Goal: Transaction & Acquisition: Download file/media

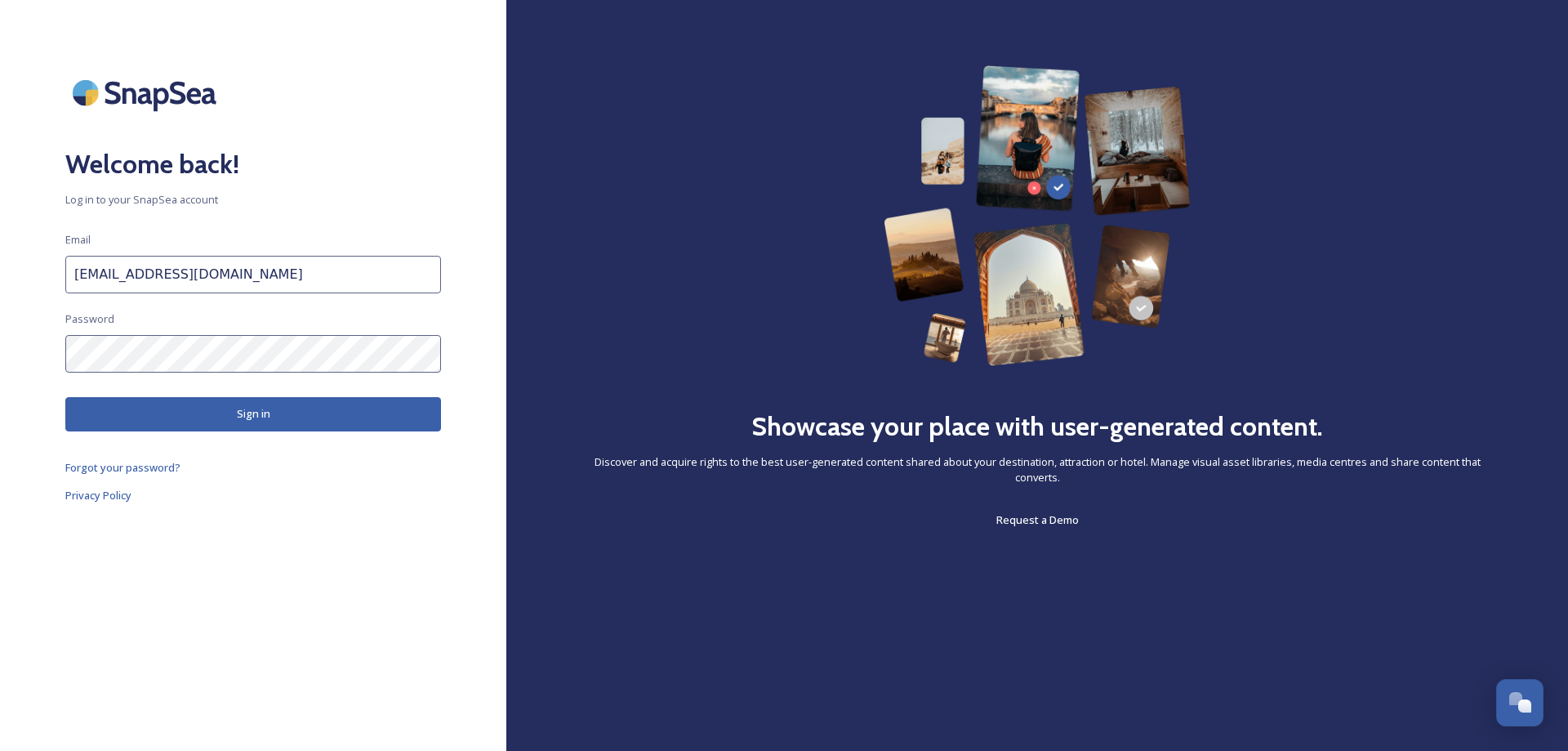
click at [192, 423] on button "Sign in" at bounding box center [253, 413] width 376 height 33
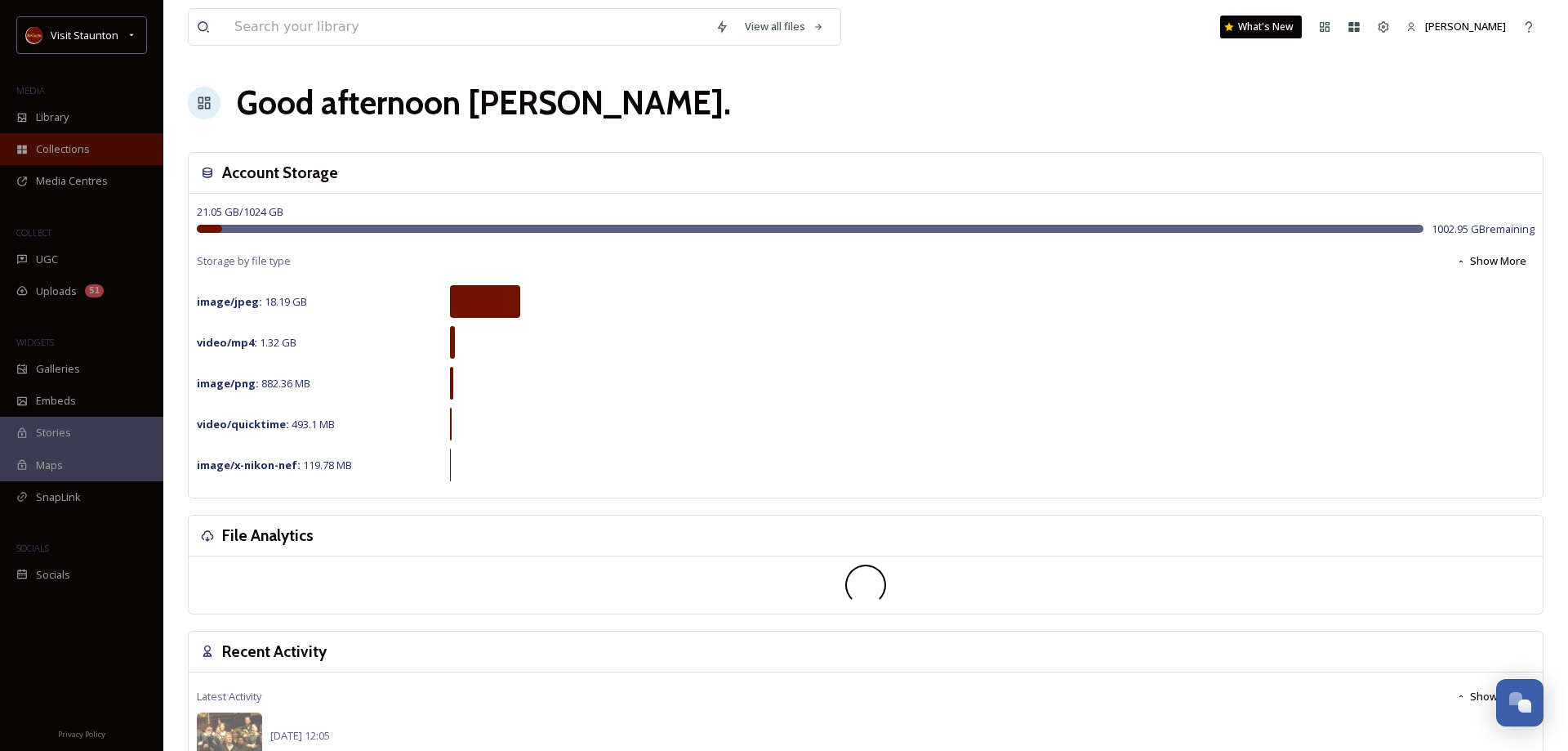
click at [60, 149] on span "Collections" at bounding box center [63, 148] width 54 height 15
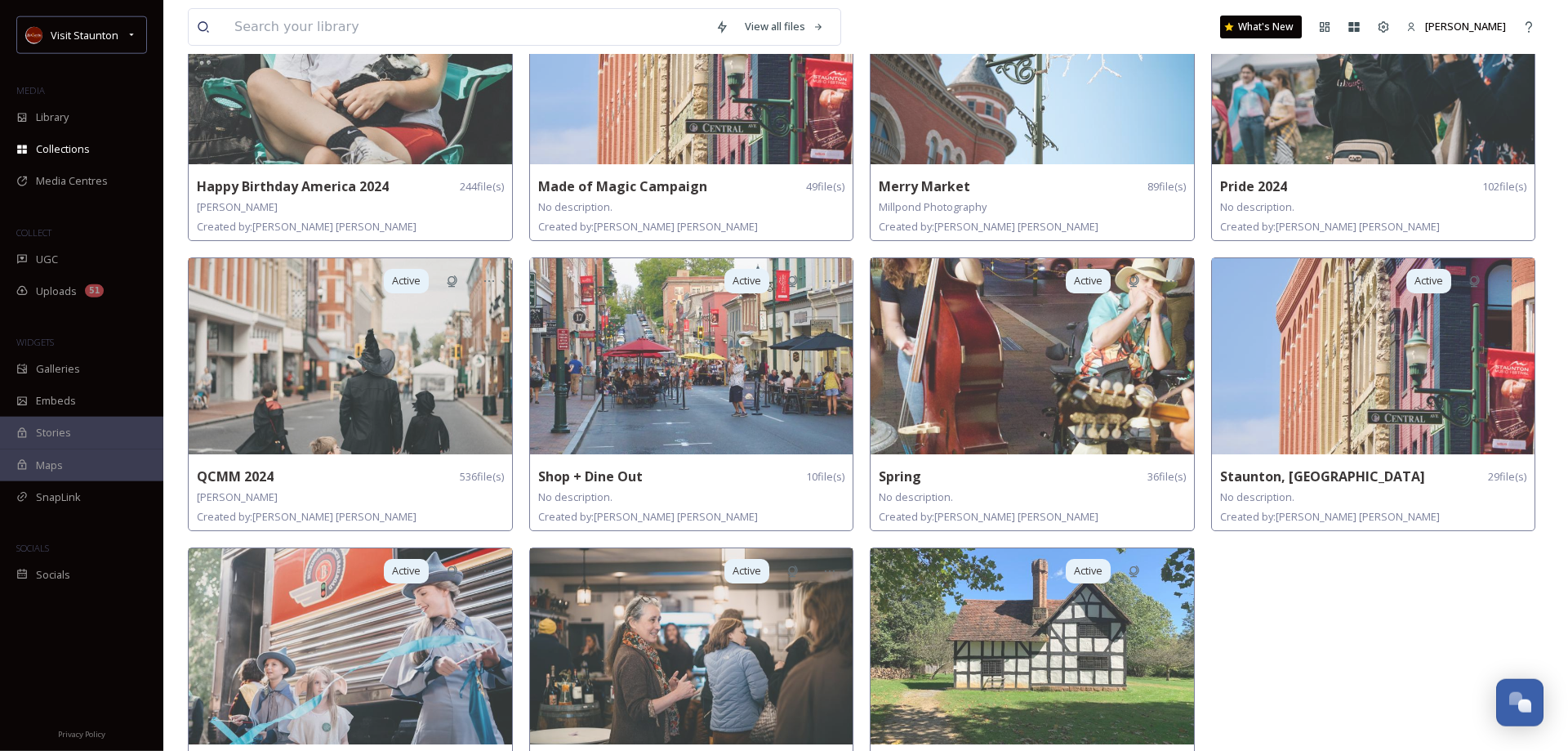
scroll to position [500, 0]
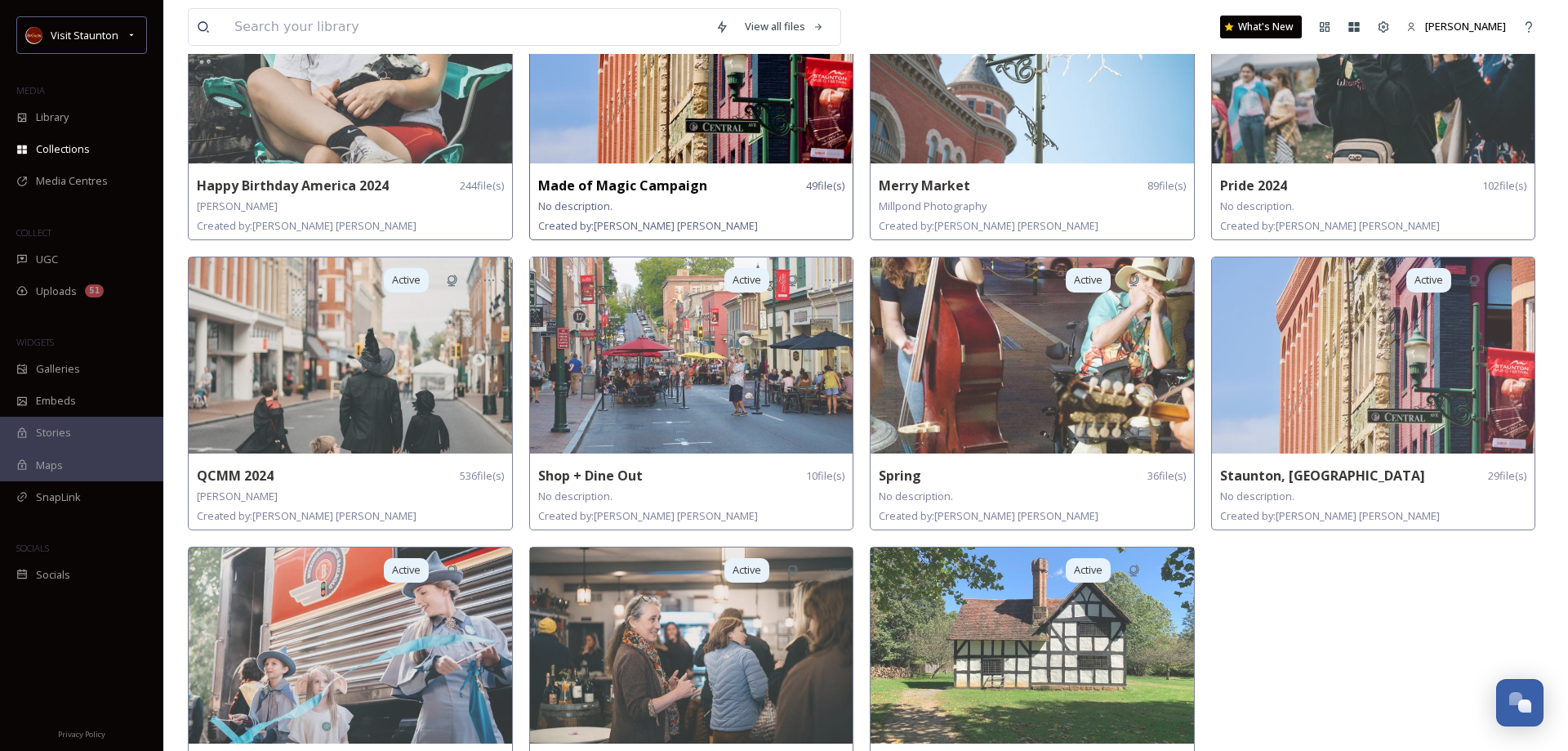
click at [671, 124] on img at bounding box center [692, 66] width 324 height 196
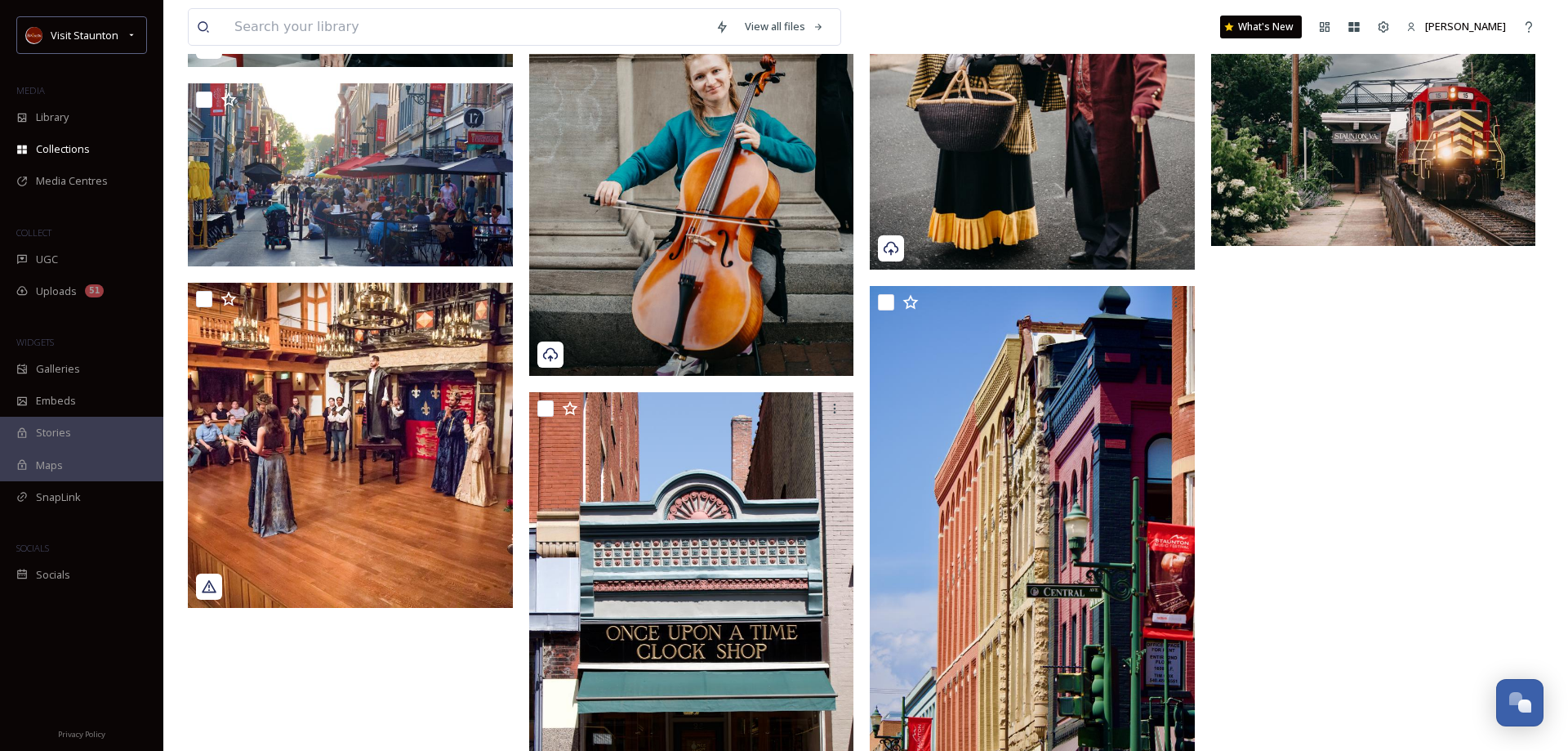
scroll to position [4248, 0]
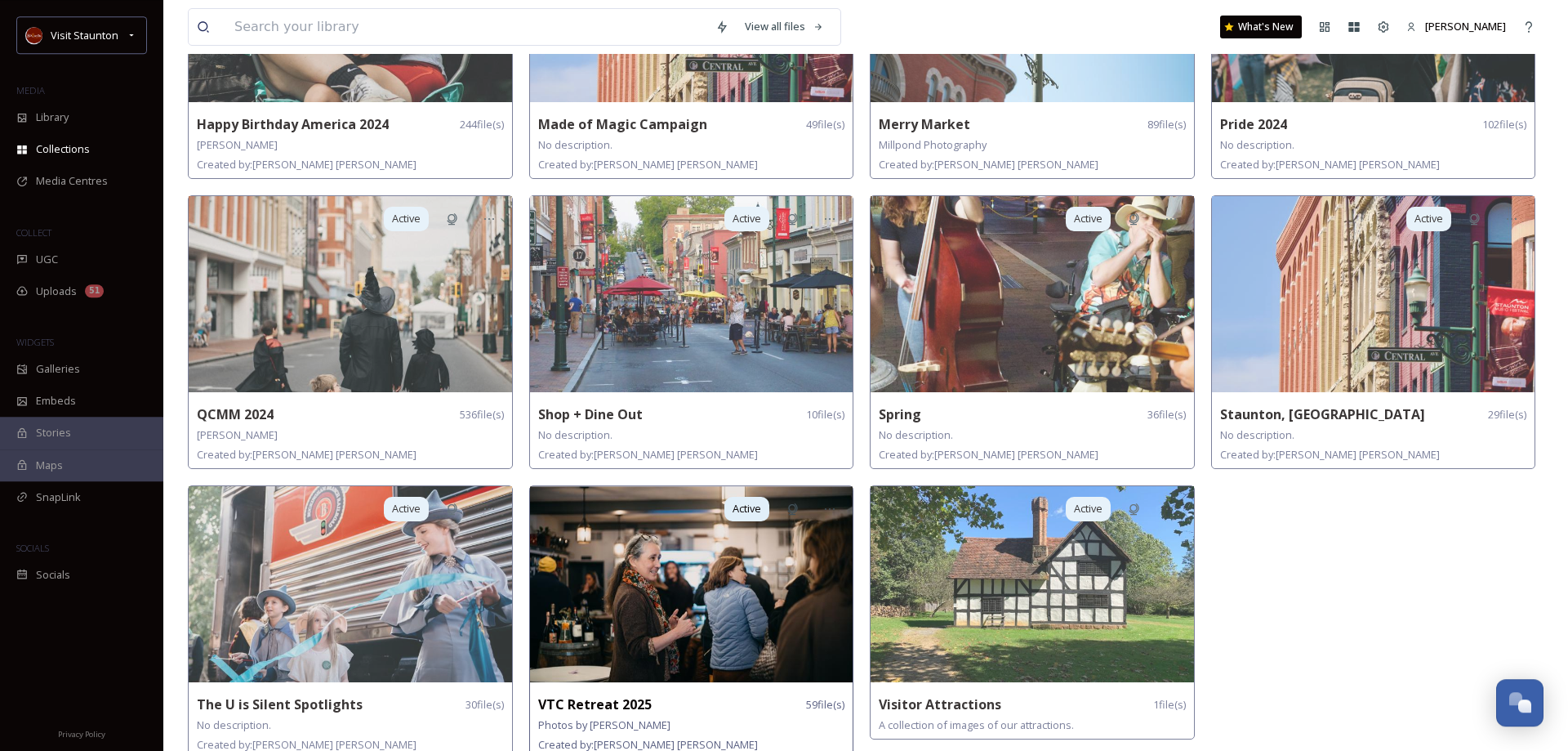
scroll to position [576, 0]
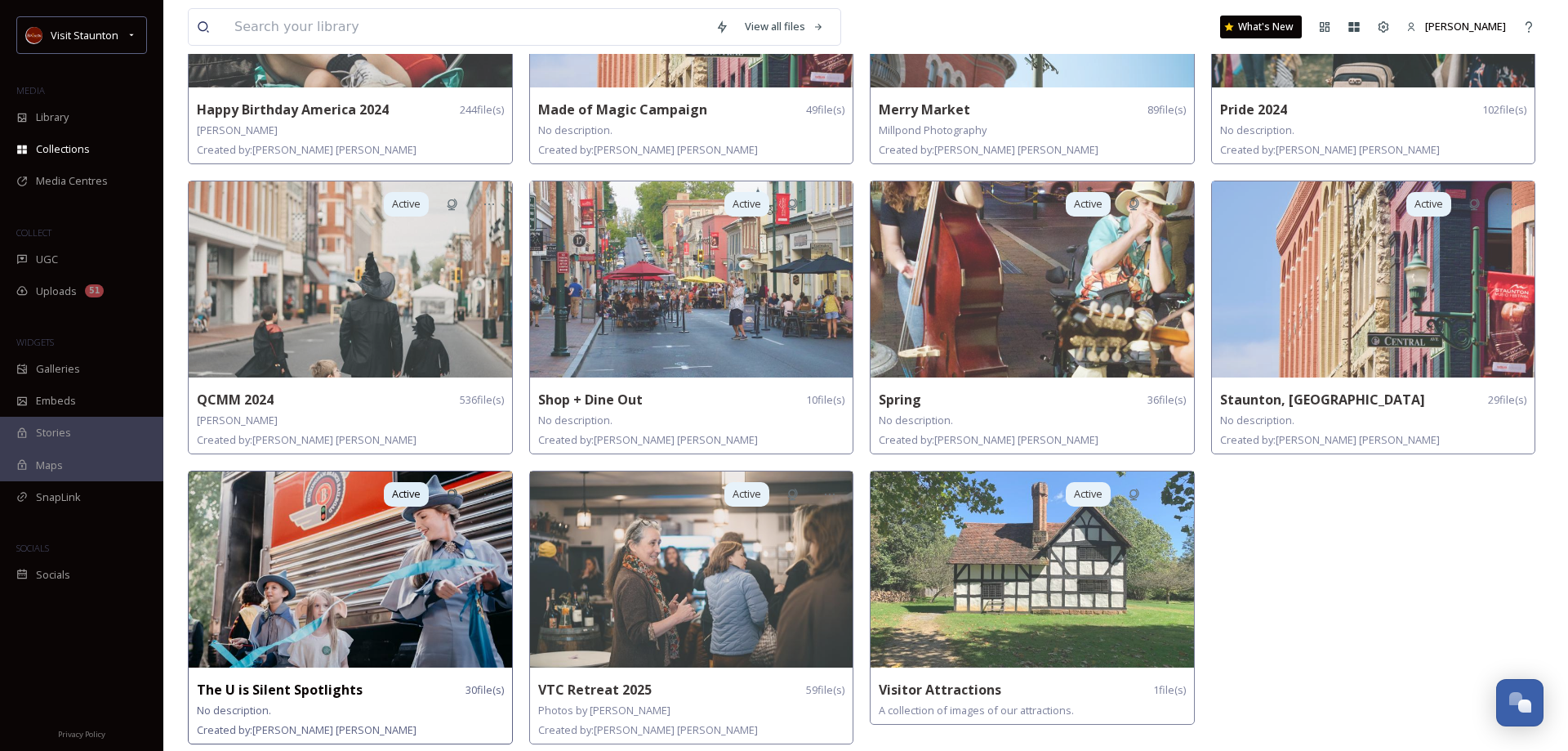
click at [338, 653] on img at bounding box center [350, 569] width 324 height 196
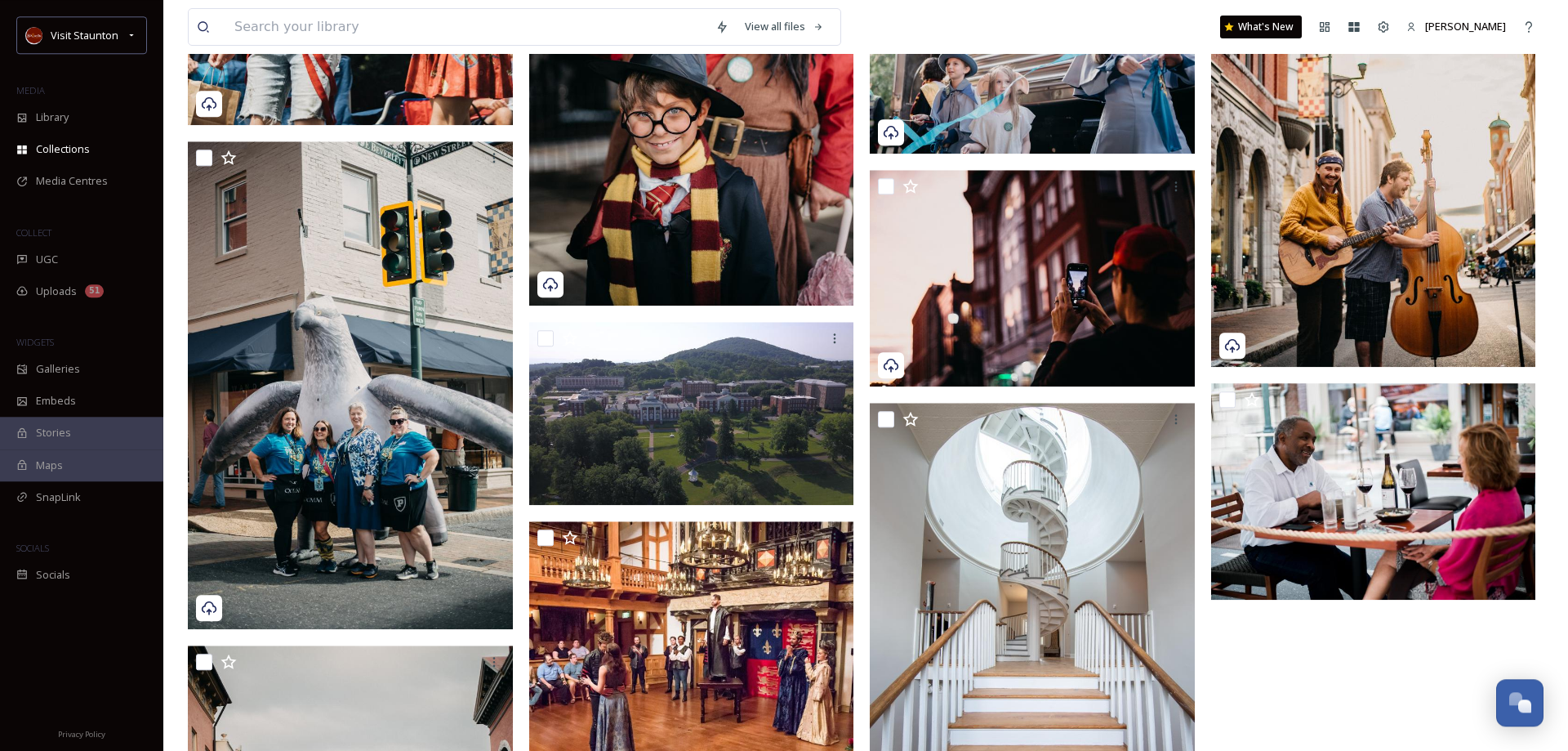
scroll to position [1749, 0]
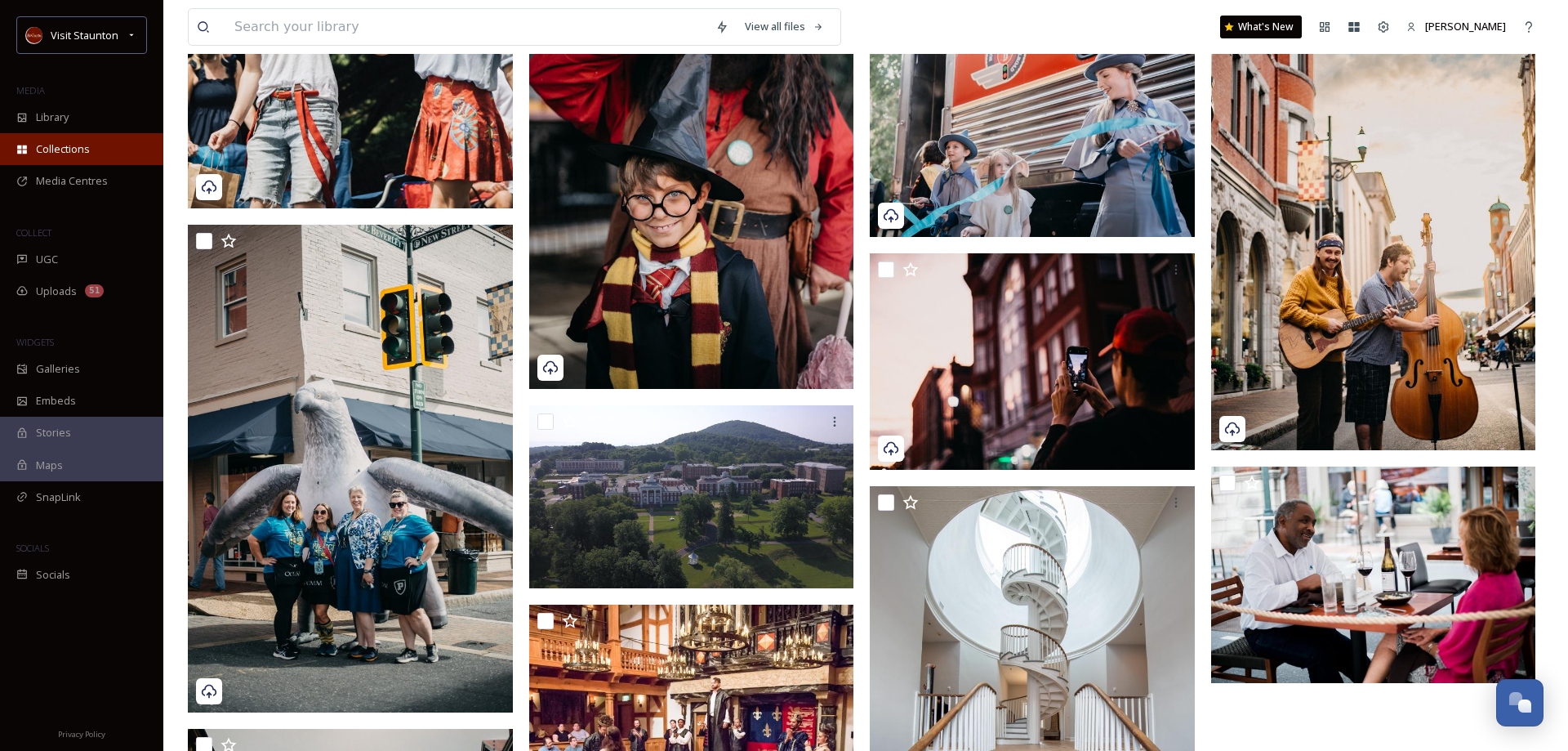
click at [78, 140] on div "Collections" at bounding box center [82, 148] width 164 height 31
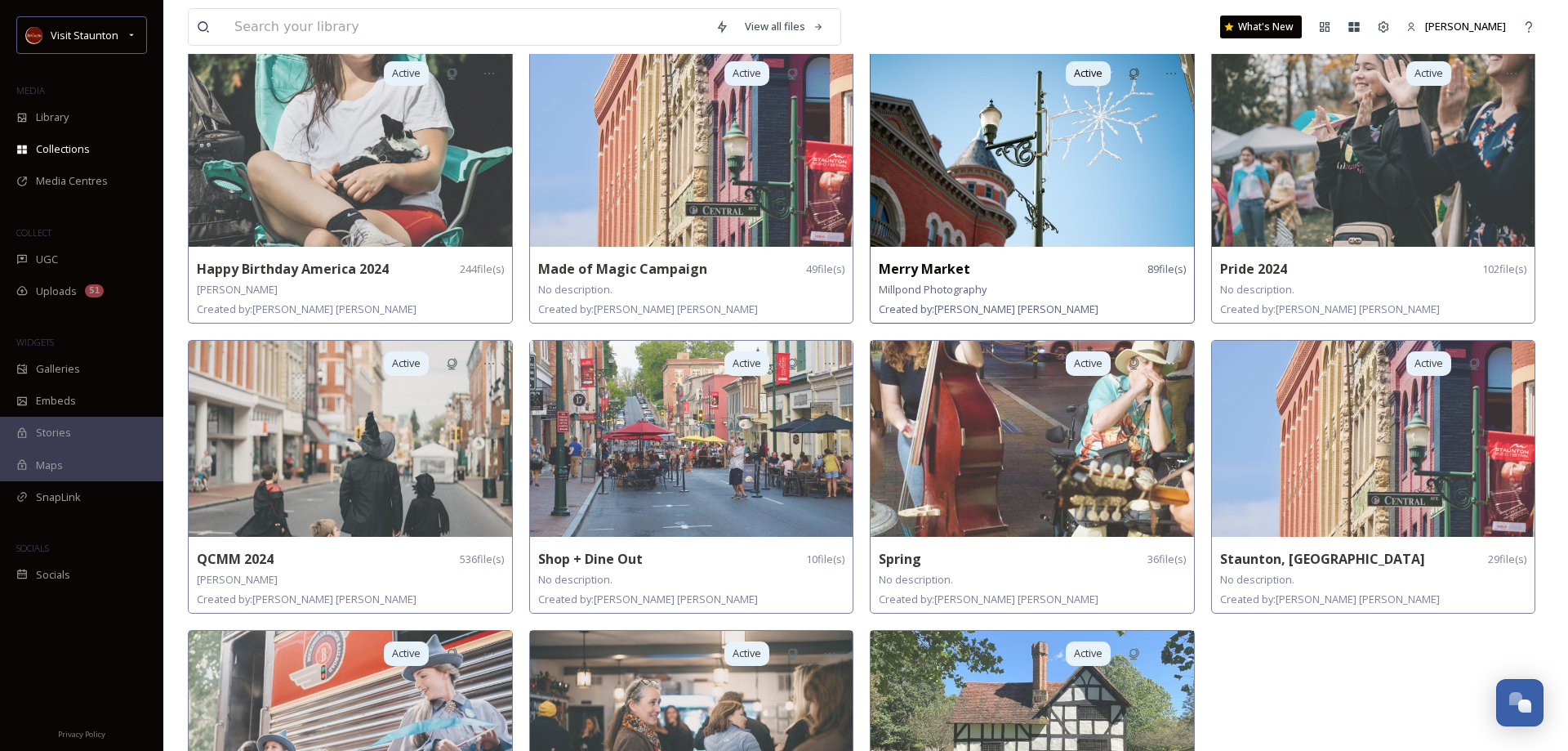
scroll to position [576, 0]
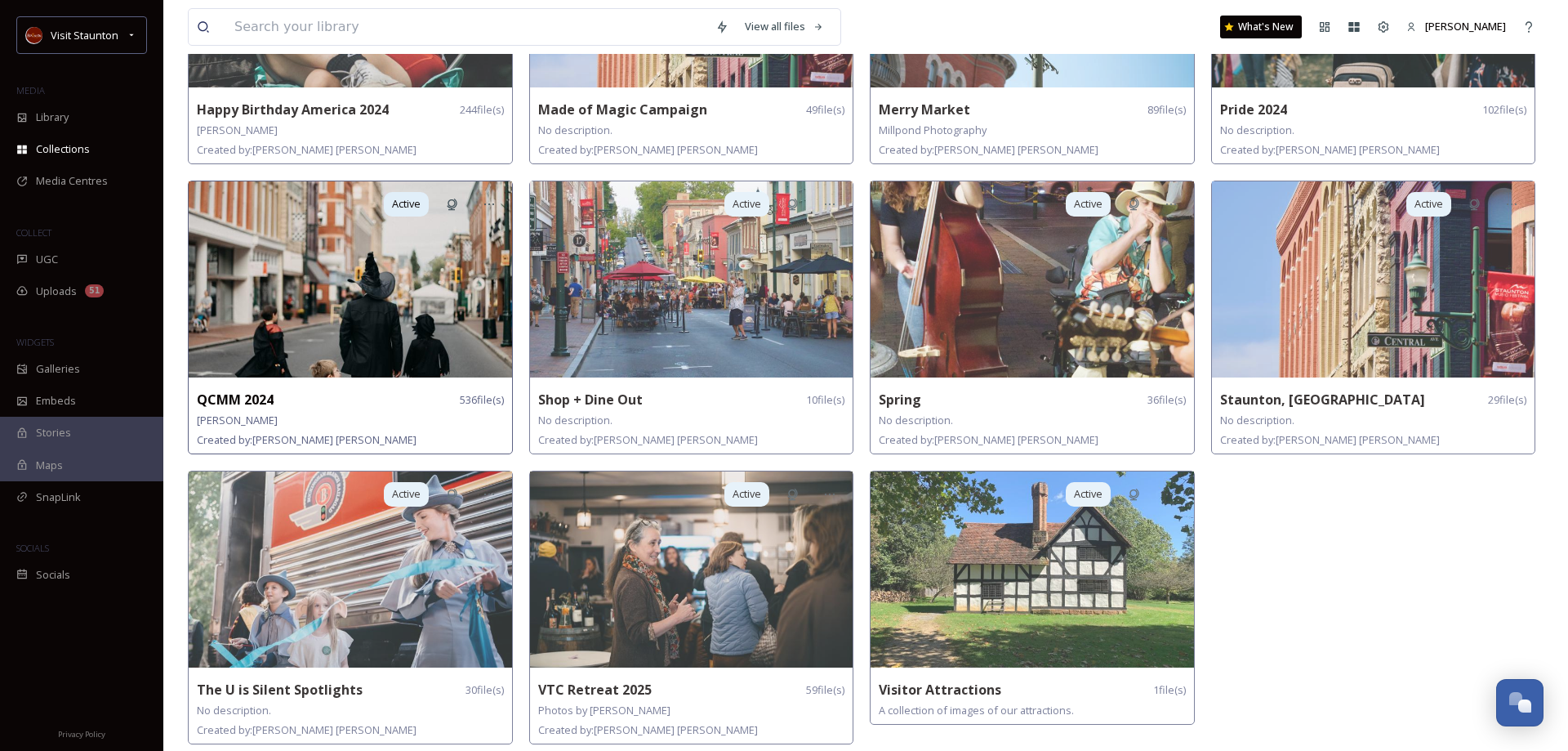
click at [320, 329] on img at bounding box center [350, 279] width 324 height 196
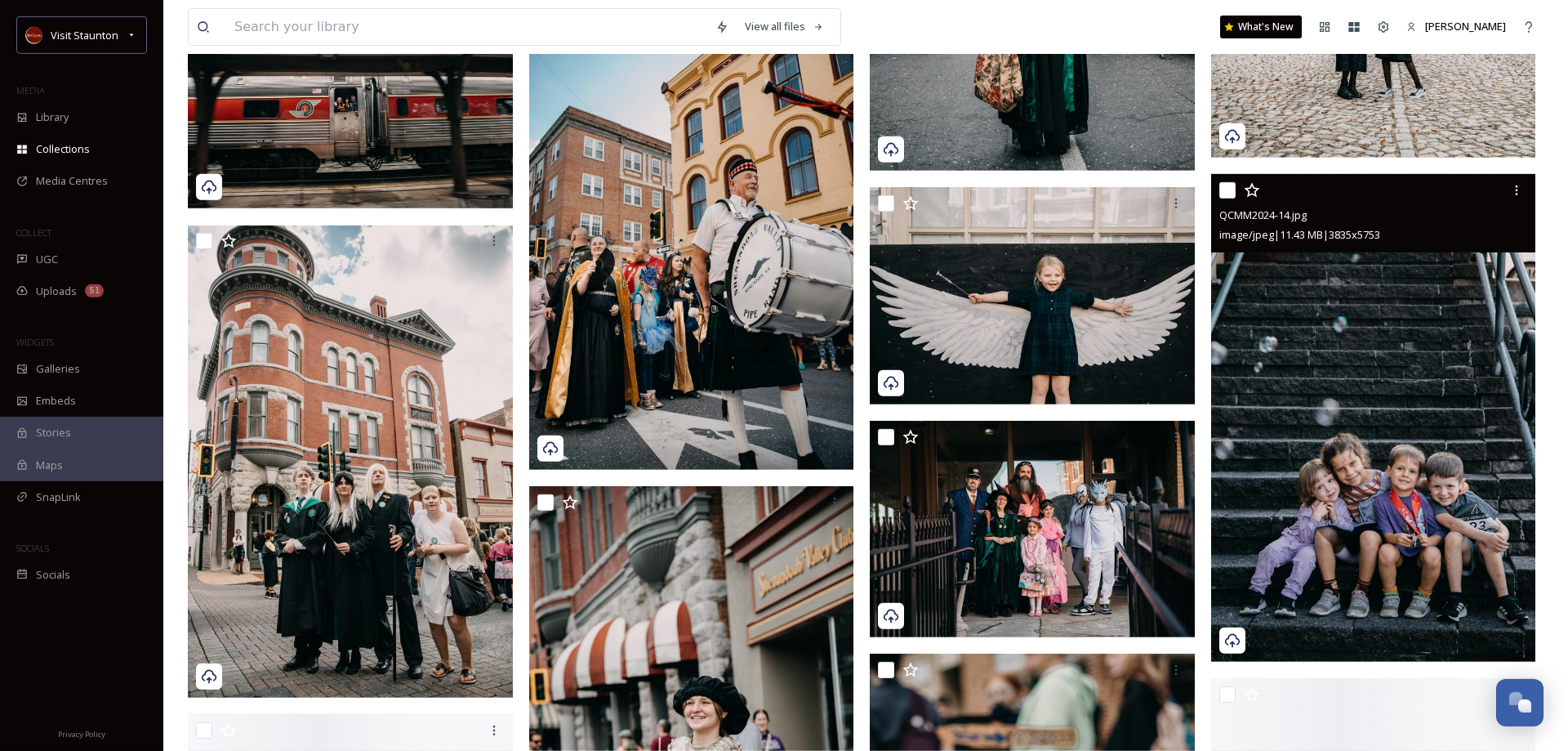
scroll to position [5331, 0]
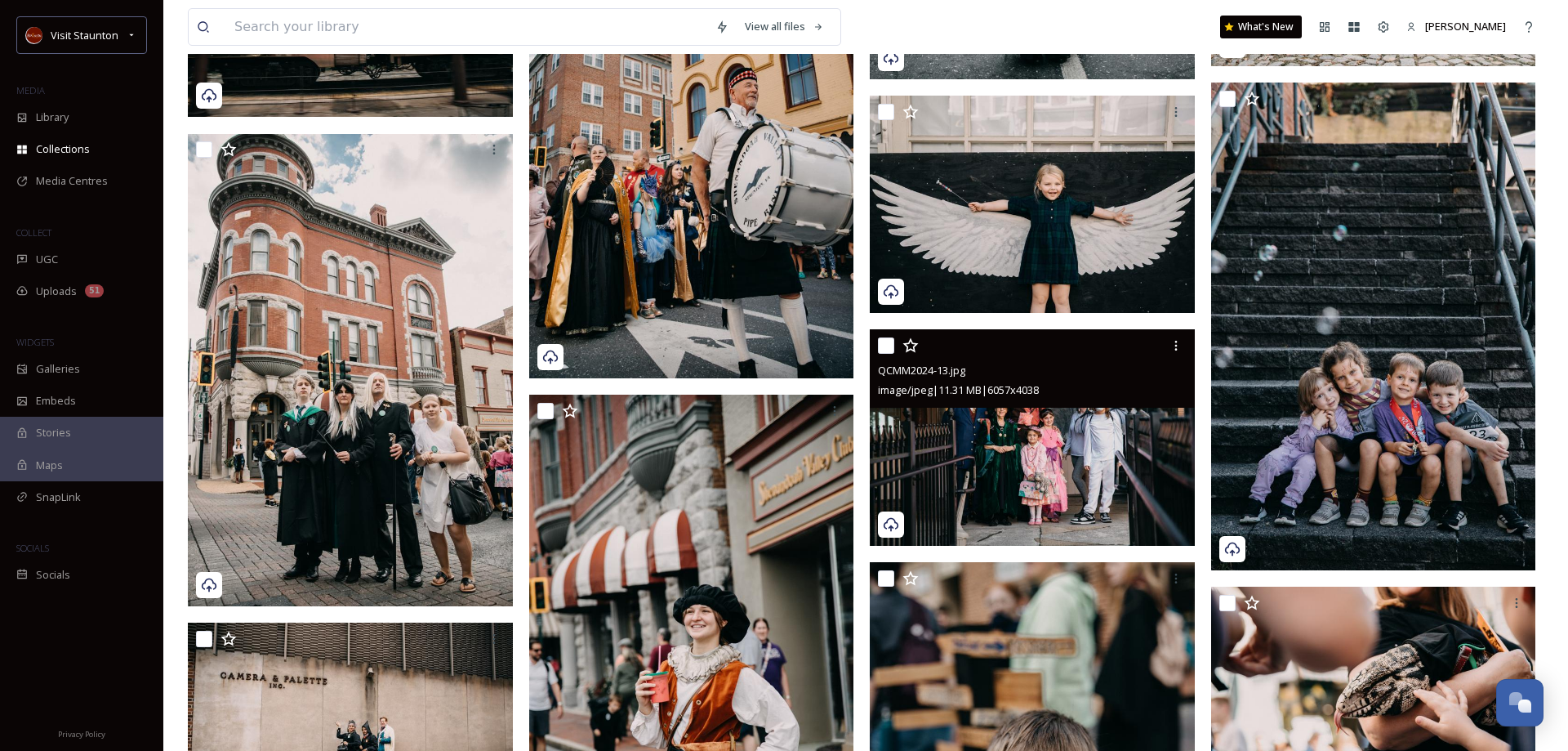
click at [1078, 468] on img at bounding box center [1032, 438] width 325 height 217
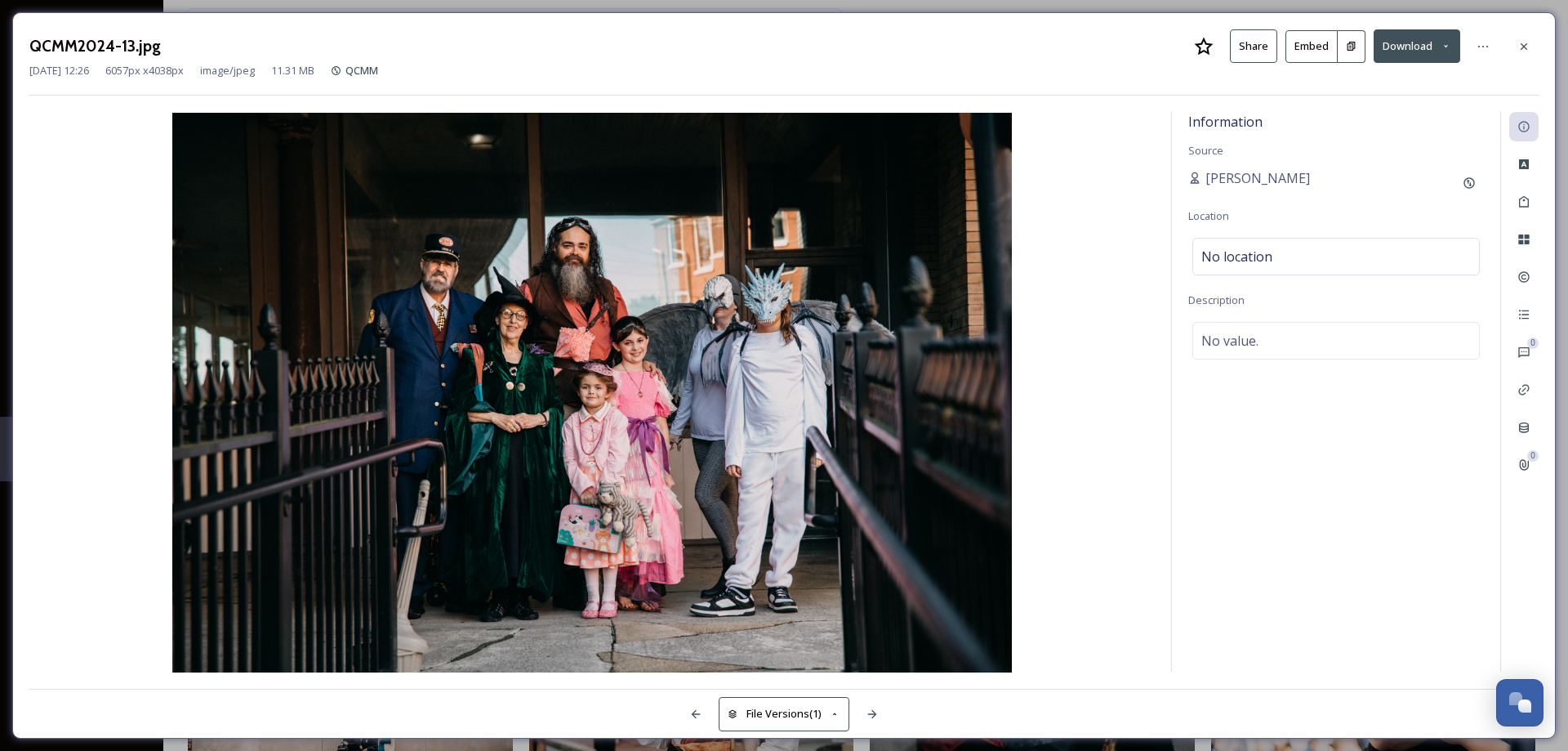
click at [1419, 44] on button "Download" at bounding box center [1417, 46] width 87 height 33
click at [1396, 86] on span "Download Original (6057 x 4038)" at bounding box center [1375, 84] width 154 height 15
click at [1528, 49] on icon at bounding box center [1524, 47] width 13 height 13
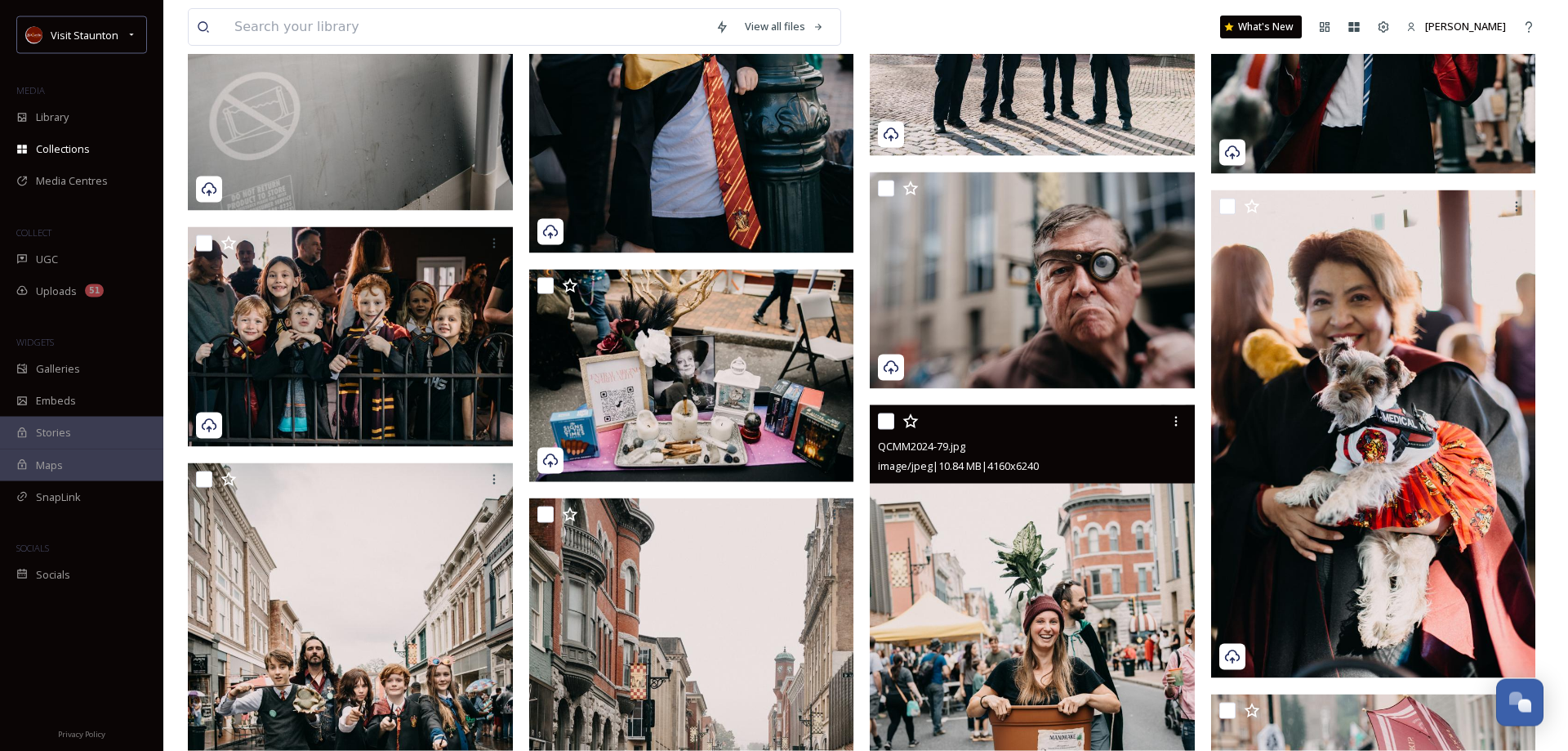
scroll to position [6414, 0]
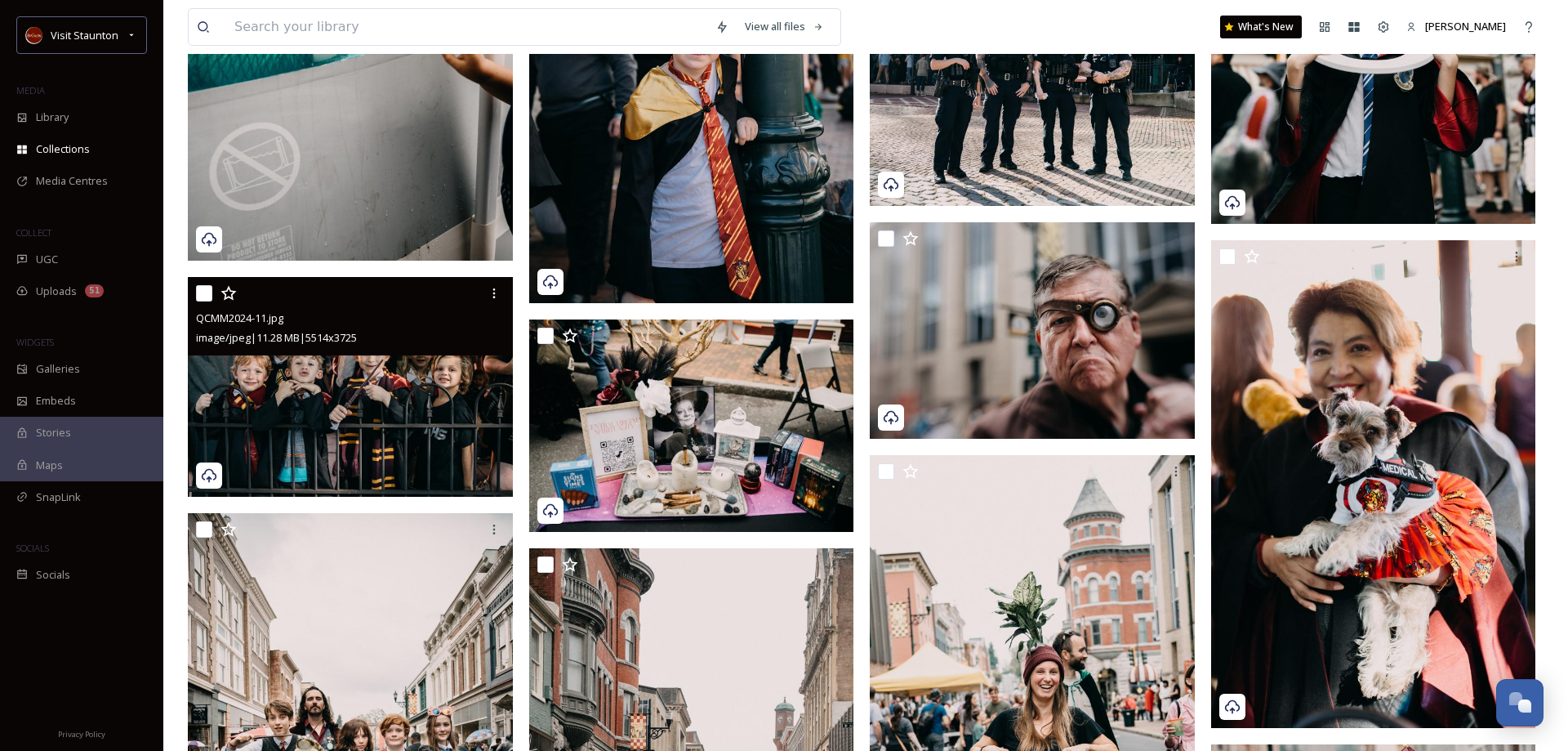
click at [342, 422] on img at bounding box center [349, 386] width 325 height 220
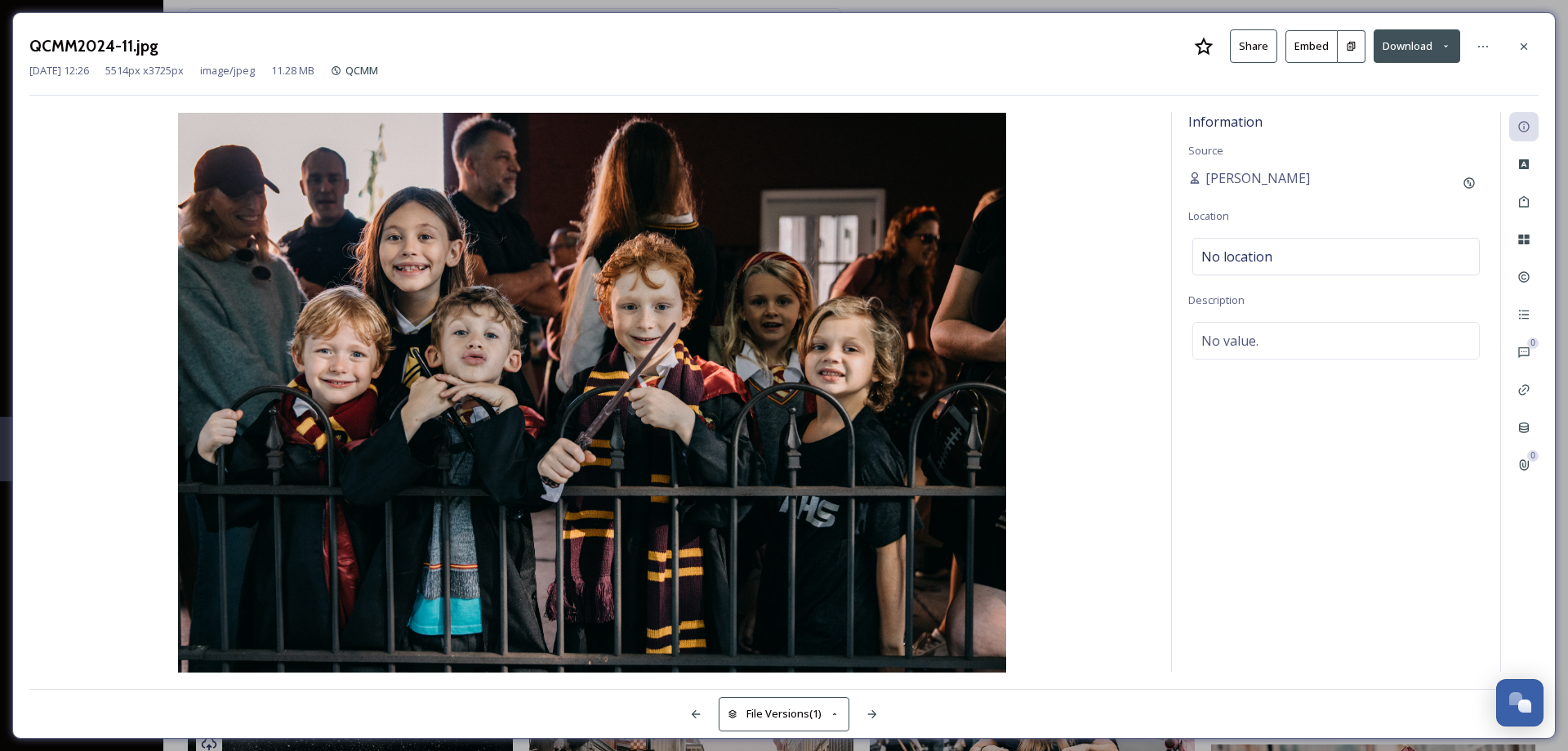
click at [1421, 43] on button "Download" at bounding box center [1417, 46] width 87 height 33
click at [1417, 81] on span "Download Original (5514 x 3725)" at bounding box center [1375, 84] width 154 height 15
click at [1523, 49] on icon at bounding box center [1524, 47] width 13 height 13
